Goal: Use online tool/utility: Use online tool/utility

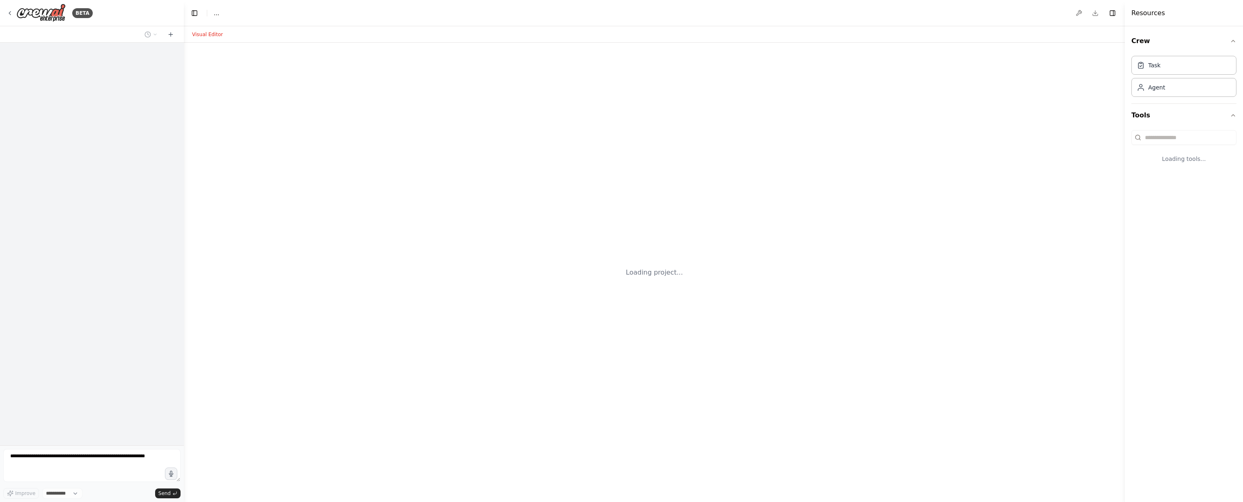
select select "****"
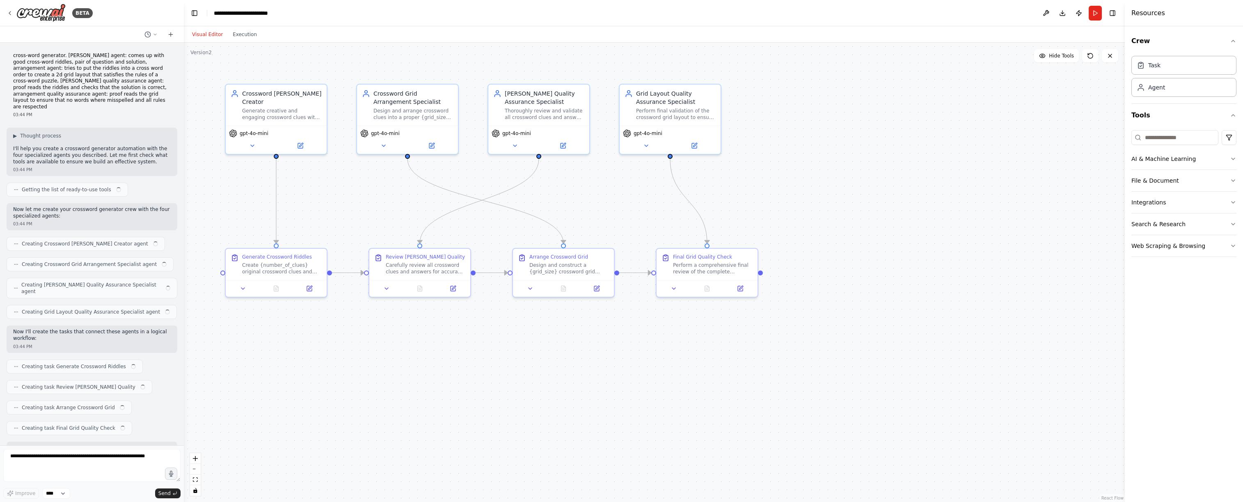
scroll to position [289, 0]
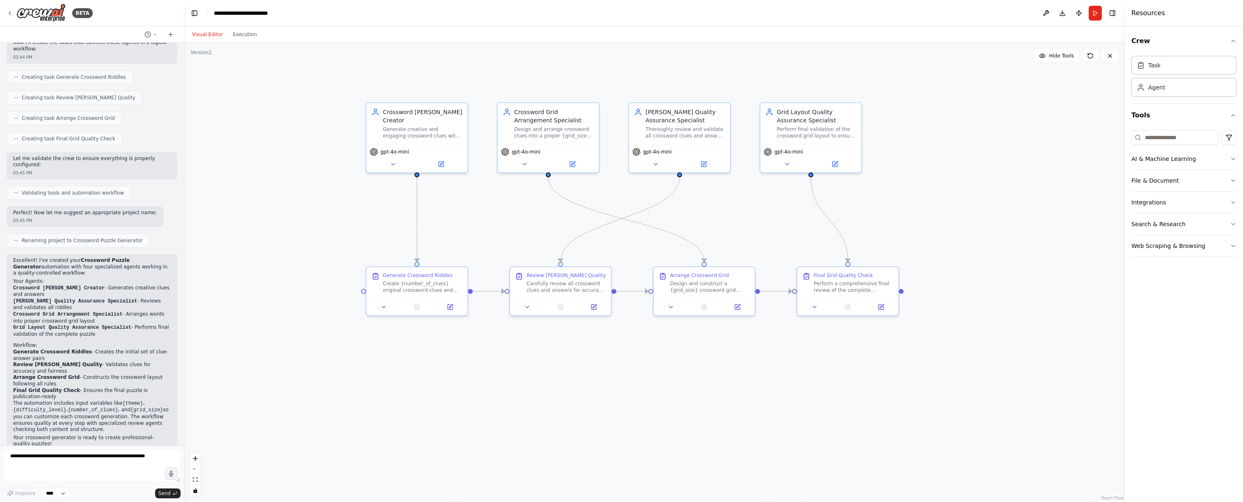
drag, startPoint x: 385, startPoint y: 201, endPoint x: 521, endPoint y: 240, distance: 141.4
click at [521, 240] on div ".deletable-edge-delete-btn { width: 20px; height: 20px; border: 0px solid #ffff…" at bounding box center [654, 272] width 941 height 459
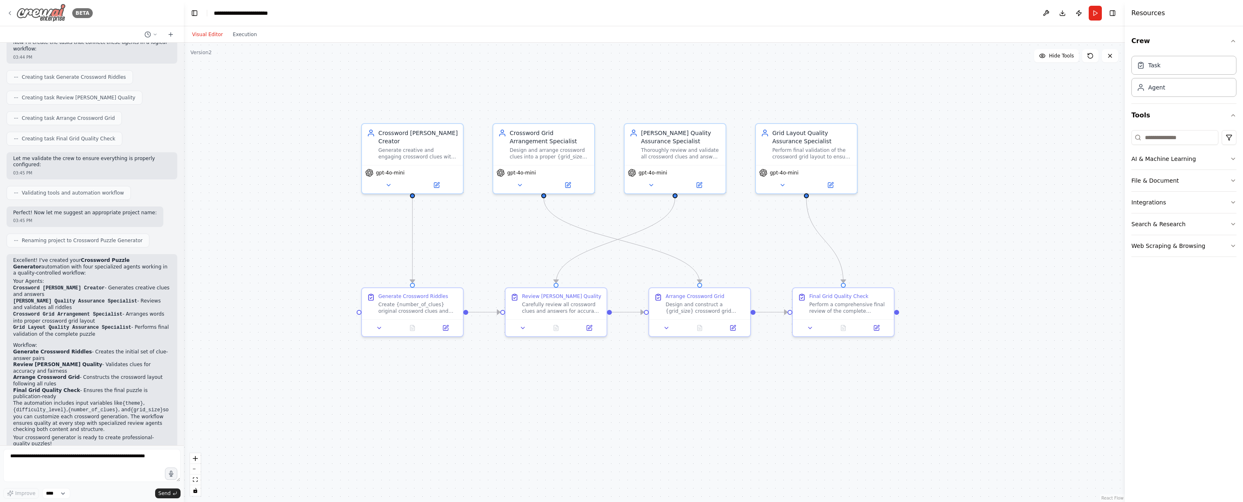
click at [9, 11] on icon at bounding box center [10, 13] width 7 height 7
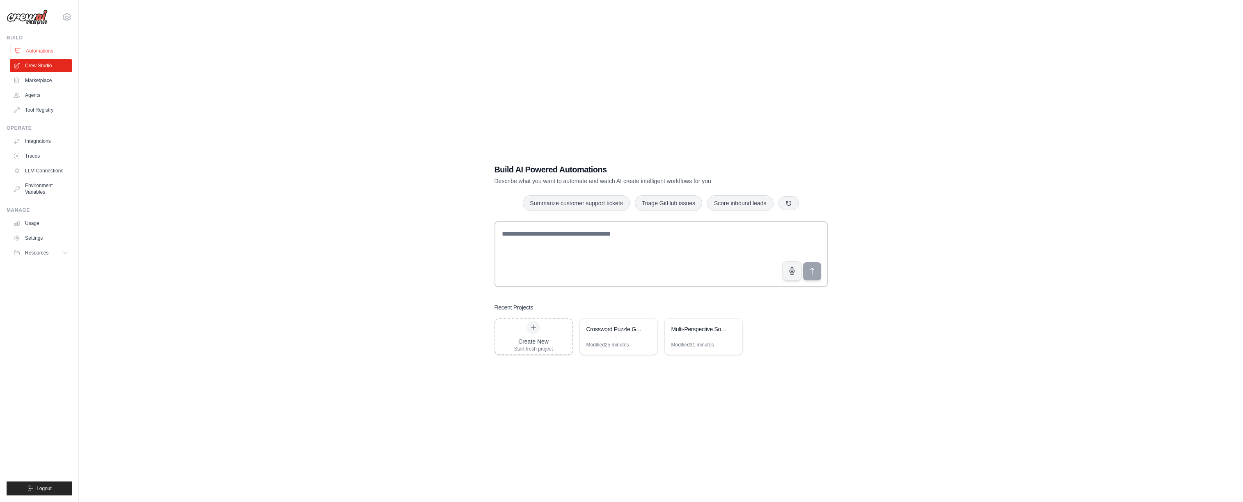
click at [32, 48] on link "Automations" at bounding box center [42, 50] width 62 height 13
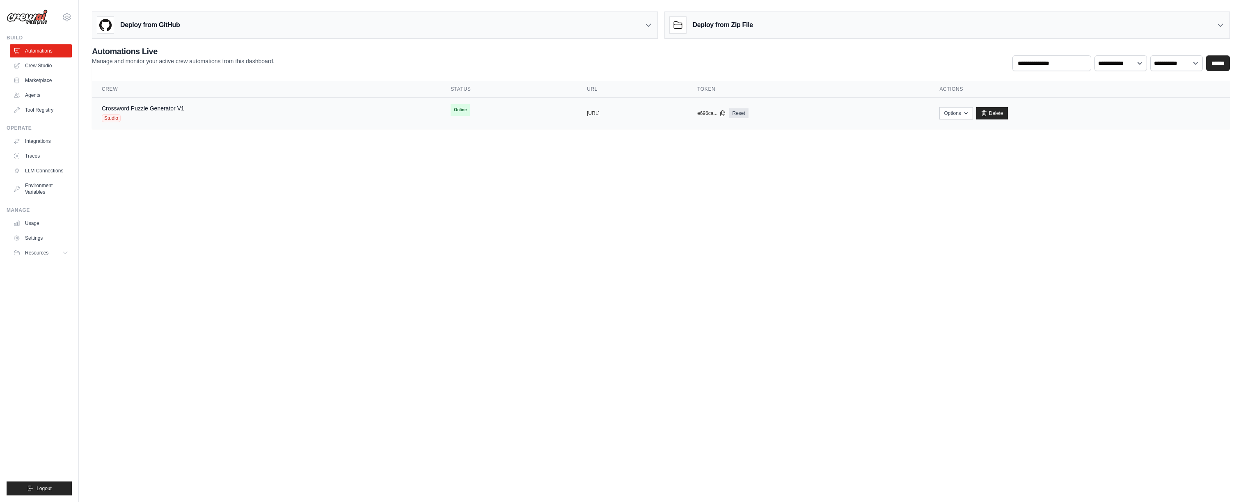
click at [230, 112] on div "Crossword Puzzle Generator V1 Studio" at bounding box center [266, 113] width 329 height 18
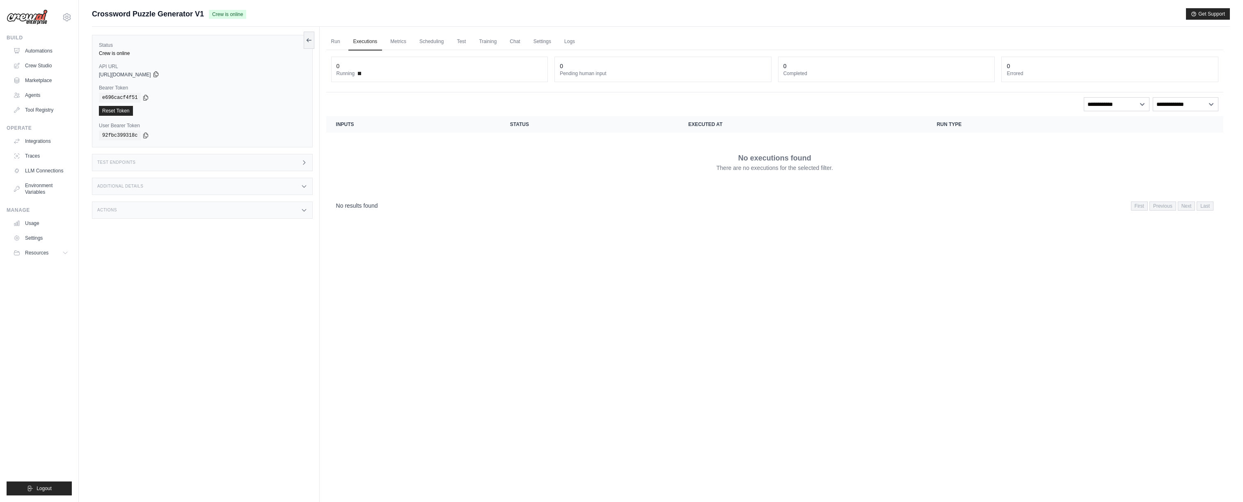
click at [159, 76] on icon at bounding box center [156, 74] width 7 height 7
click at [181, 74] on div "[URL][DOMAIN_NAME]" at bounding box center [202, 74] width 207 height 7
click at [159, 74] on icon at bounding box center [156, 74] width 7 height 7
click at [150, 96] on div "e696cacf4f51" at bounding box center [202, 98] width 207 height 10
click at [144, 96] on icon at bounding box center [146, 97] width 5 height 5
